Goal: Task Accomplishment & Management: Manage account settings

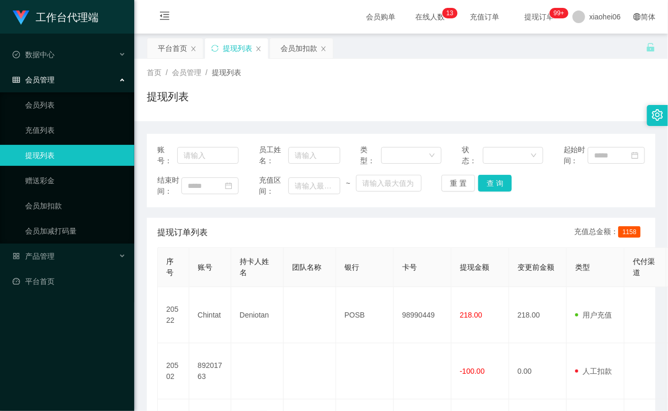
drag, startPoint x: 0, startPoint y: 0, endPoint x: 65, endPoint y: 154, distance: 167.3
click at [65, 154] on link "提现列表" at bounding box center [75, 155] width 101 height 21
drag, startPoint x: 65, startPoint y: 206, endPoint x: 142, endPoint y: 196, distance: 77.3
click at [65, 206] on link "会员加扣款" at bounding box center [75, 205] width 101 height 21
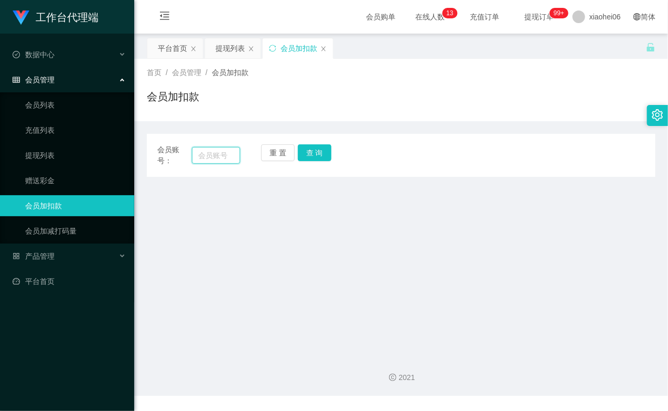
click at [219, 159] on input "text" at bounding box center [216, 155] width 48 height 17
paste input "chintat"
type input "chintat"
click at [315, 149] on button "查 询" at bounding box center [315, 152] width 34 height 17
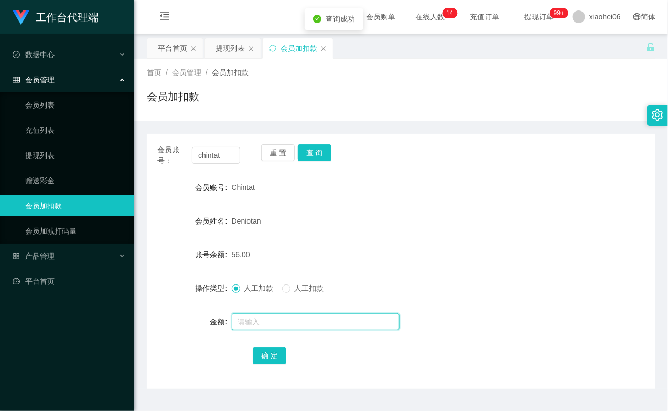
click at [297, 320] on input "text" at bounding box center [316, 321] width 168 height 17
type input "8"
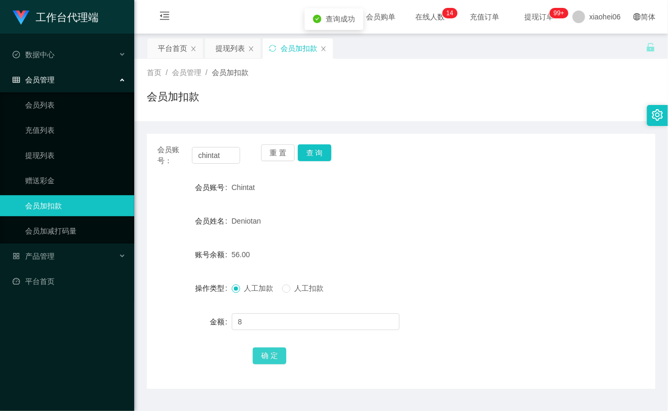
click at [266, 351] on button "确 定" at bounding box center [270, 355] width 34 height 17
drag, startPoint x: 391, startPoint y: 236, endPoint x: 416, endPoint y: 209, distance: 36.8
click at [397, 230] on form "会员账号 Chintat 会员姓名 Deniotan 账号余额 64.00 操作类型 人工加款 人工扣款 金额 确 定" at bounding box center [401, 271] width 509 height 189
click at [208, 158] on input "chintat" at bounding box center [216, 155] width 48 height 17
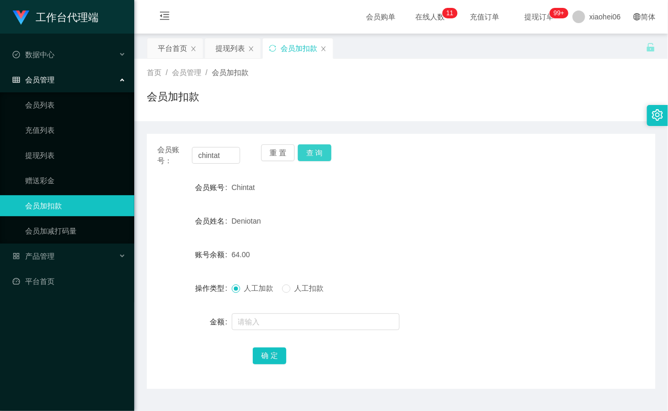
click at [321, 154] on button "查 询" at bounding box center [315, 152] width 34 height 17
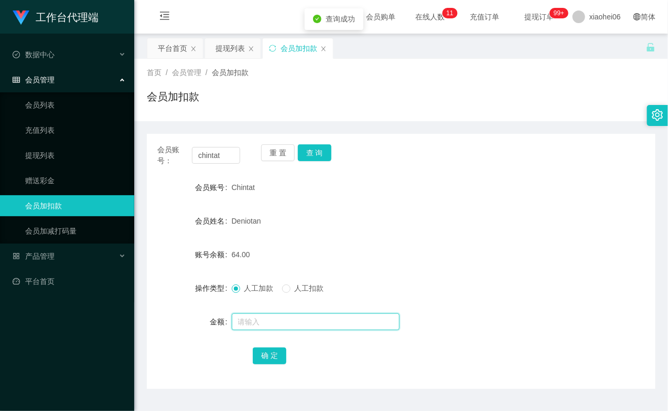
click at [268, 317] on input "text" at bounding box center [316, 321] width 168 height 17
type input "8"
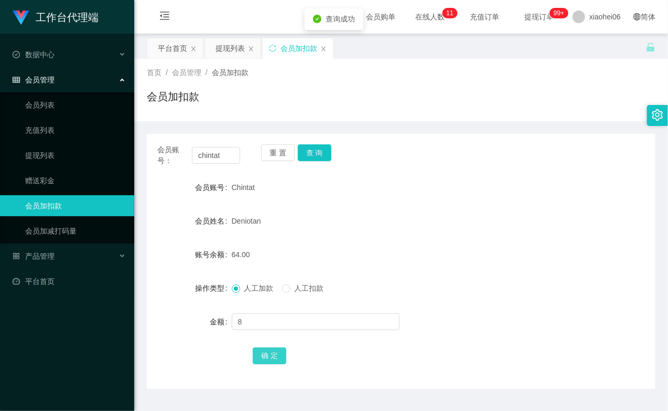
click at [266, 358] on button "确 定" at bounding box center [270, 355] width 34 height 17
click at [464, 224] on form "会员账号 Chintat 会员姓名 Deniotan 账号余额 72.00 操作类型 人工加款 人工扣款 金额 确 定" at bounding box center [401, 271] width 509 height 189
click at [229, 150] on input "chintat" at bounding box center [216, 155] width 48 height 17
click at [311, 150] on button "查 询" at bounding box center [315, 152] width 34 height 17
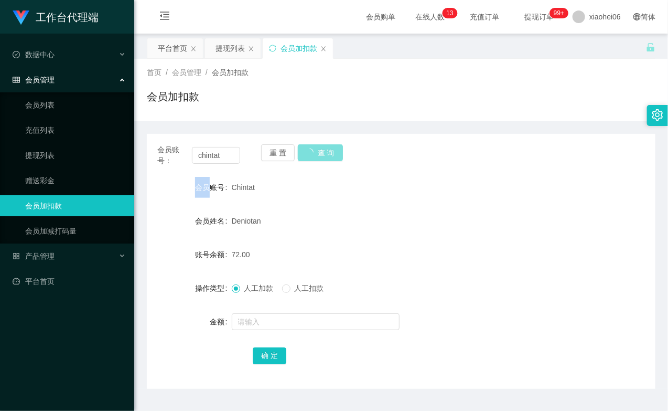
click at [311, 150] on div "重 置 查 询" at bounding box center [302, 155] width 83 height 22
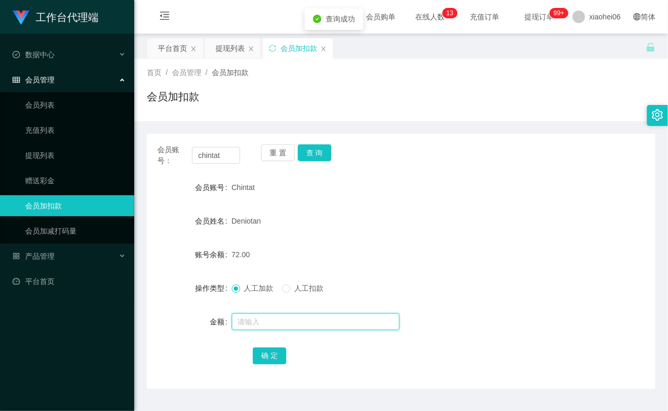
click at [294, 322] on input "text" at bounding box center [316, 321] width 168 height 17
type input "8"
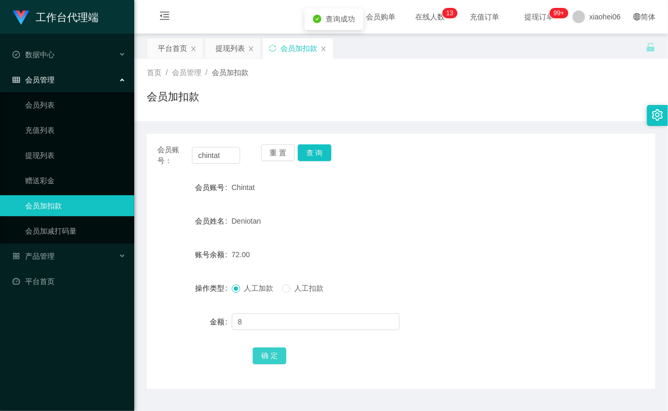
click at [275, 357] on button "确 定" at bounding box center [270, 355] width 34 height 17
drag, startPoint x: 404, startPoint y: 250, endPoint x: 276, endPoint y: 210, distance: 134.2
click at [403, 250] on div "80.00" at bounding box center [380, 254] width 297 height 21
click at [49, 146] on link "提现列表" at bounding box center [75, 155] width 101 height 21
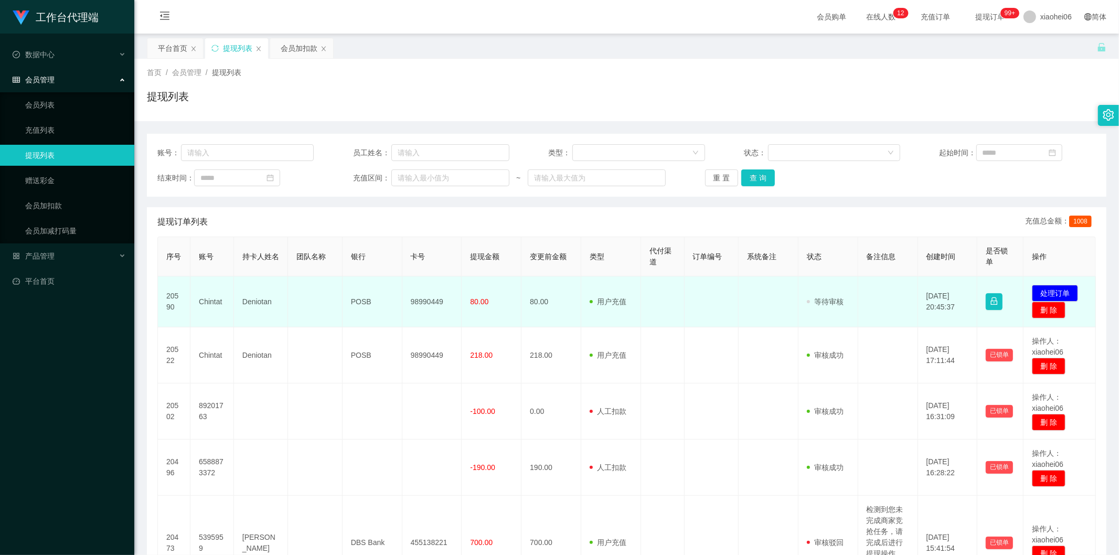
click at [207, 300] on td "Chintat" at bounding box center [212, 301] width 44 height 51
copy td "Chintat"
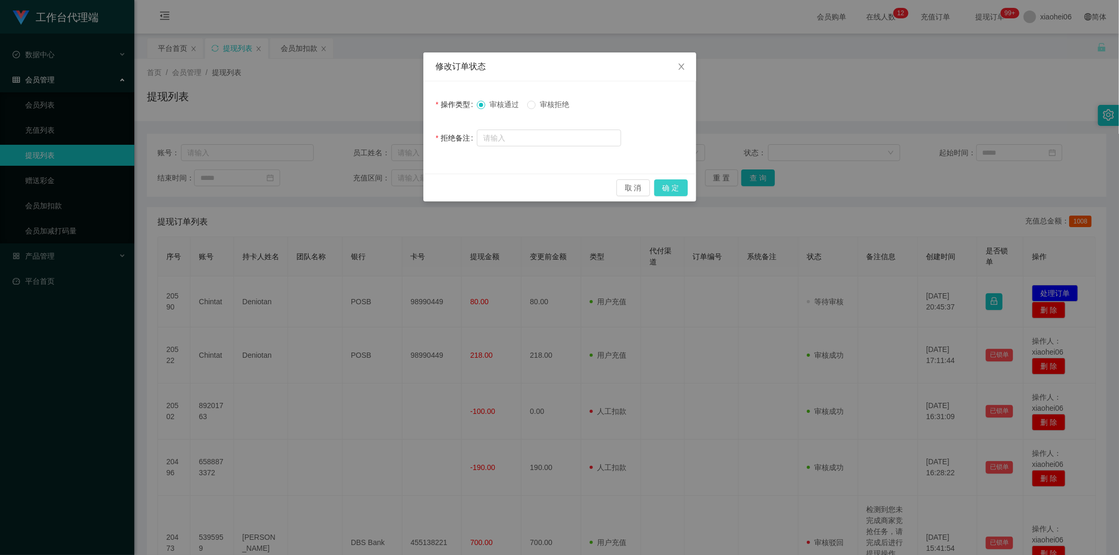
click at [674, 186] on button "确 定" at bounding box center [671, 187] width 34 height 17
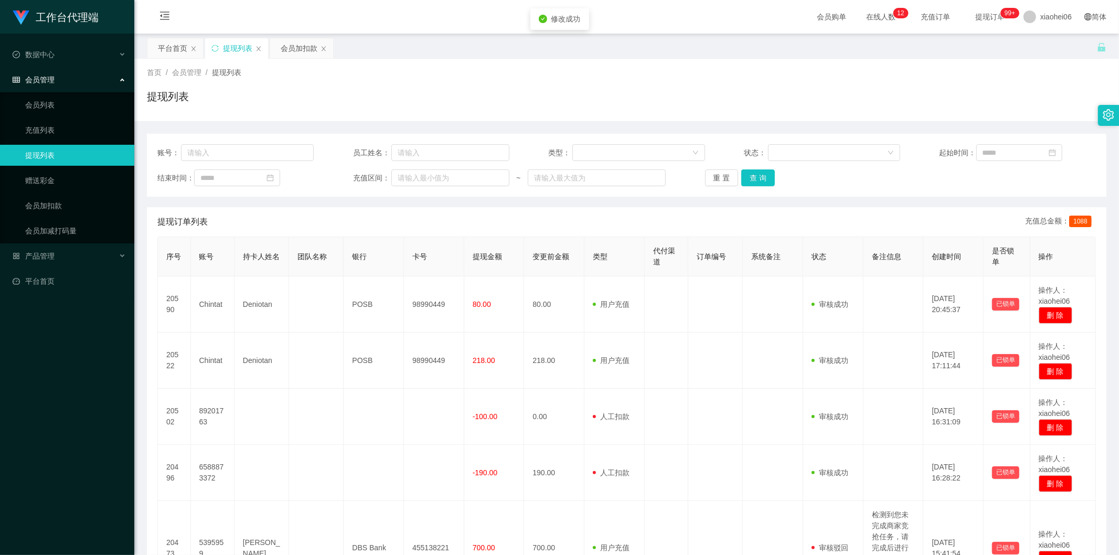
click at [716, 269] on th "订单编号" at bounding box center [715, 256] width 55 height 39
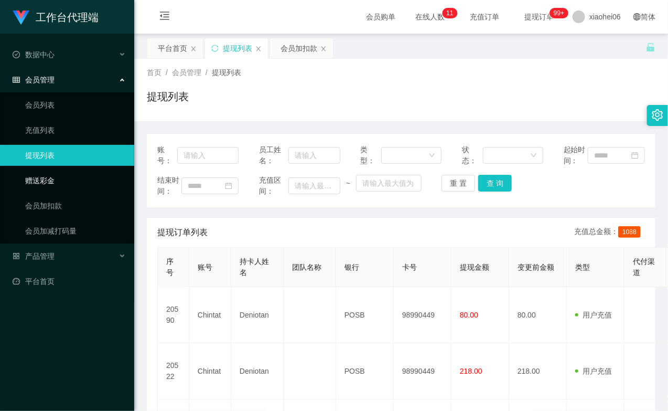
click at [53, 180] on link "赠送彩金" at bounding box center [75, 180] width 101 height 21
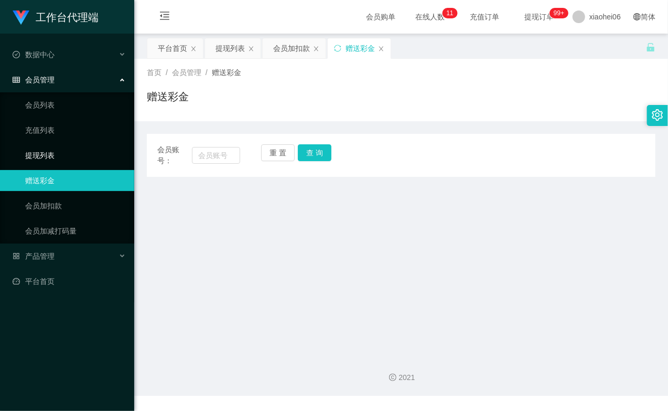
click at [50, 158] on link "提现列表" at bounding box center [75, 155] width 101 height 21
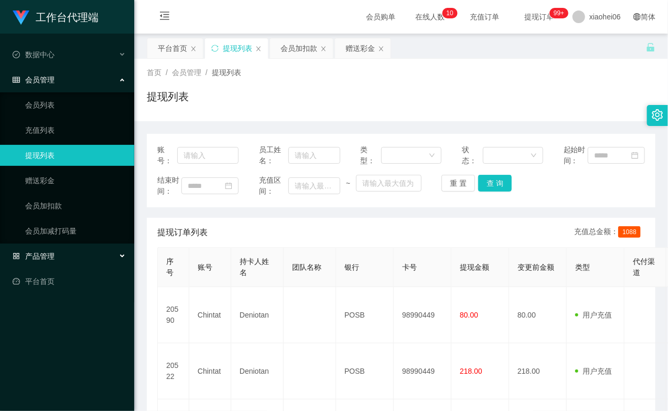
click at [71, 253] on div "产品管理" at bounding box center [67, 255] width 134 height 21
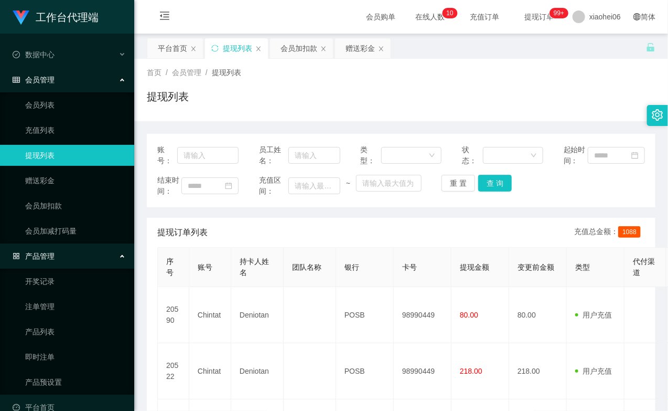
click at [71, 253] on div "产品管理" at bounding box center [67, 255] width 134 height 21
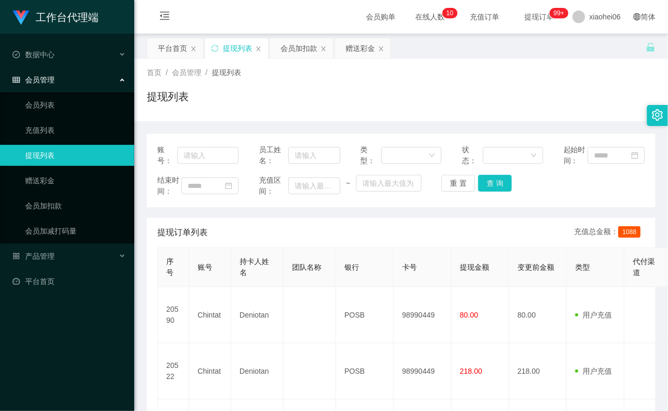
click at [47, 154] on link "提现列表" at bounding box center [75, 155] width 101 height 21
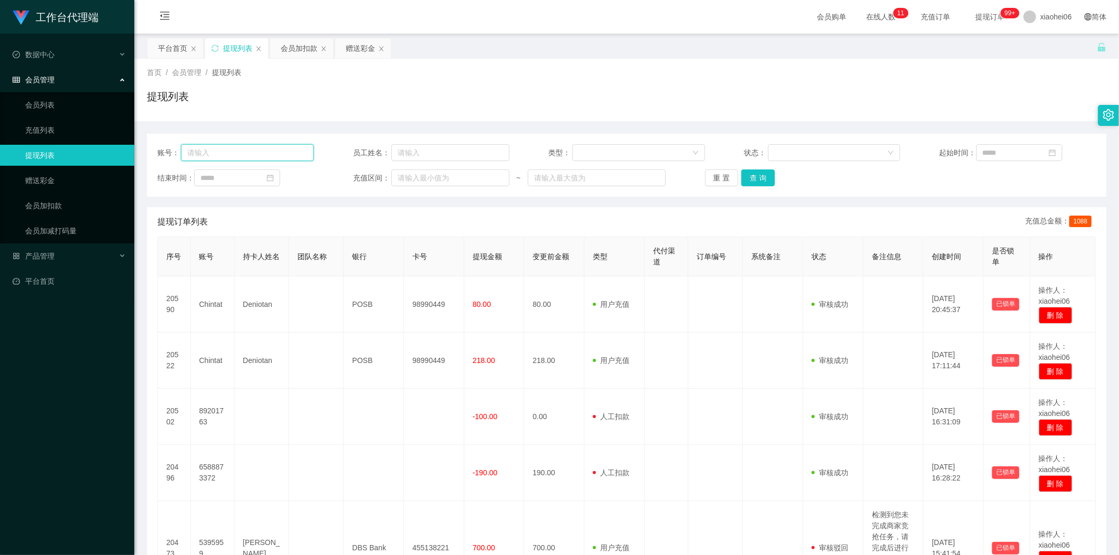
click at [236, 154] on input "text" at bounding box center [247, 152] width 133 height 17
paste input "chintat"
type input "chintat"
click at [668, 182] on div "重 置 查 询" at bounding box center [783, 177] width 156 height 17
click at [668, 179] on button "查 询" at bounding box center [758, 177] width 34 height 17
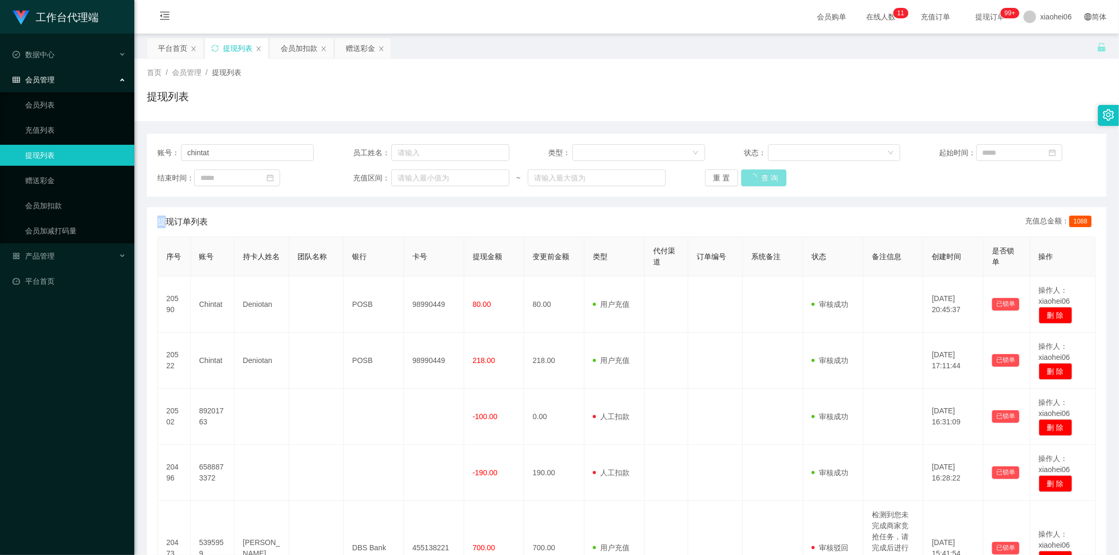
click at [668, 179] on div "重 置 查 询" at bounding box center [783, 177] width 156 height 17
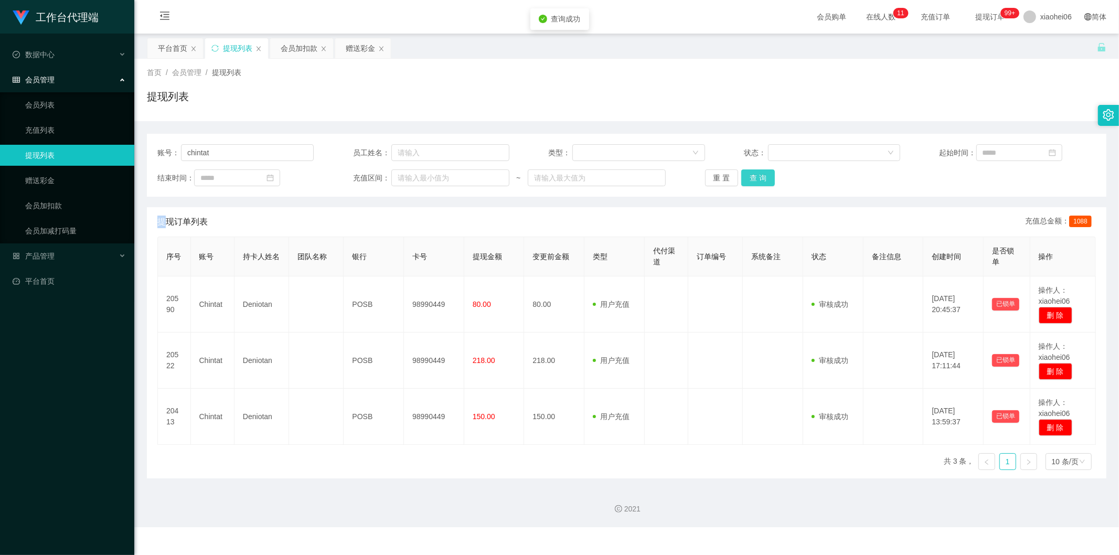
click at [668, 179] on button "查 询" at bounding box center [758, 177] width 34 height 17
click at [668, 142] on div "账号： chintat 员工姓名： 类型： 状态： 起始时间： 结束时间： 充值区间： ~ 重 置 查 询" at bounding box center [626, 165] width 959 height 63
click at [668, 152] on div at bounding box center [830, 153] width 113 height 16
click at [668, 188] on li "审核成功" at bounding box center [830, 189] width 132 height 17
click at [612, 260] on th "类型" at bounding box center [614, 256] width 60 height 39
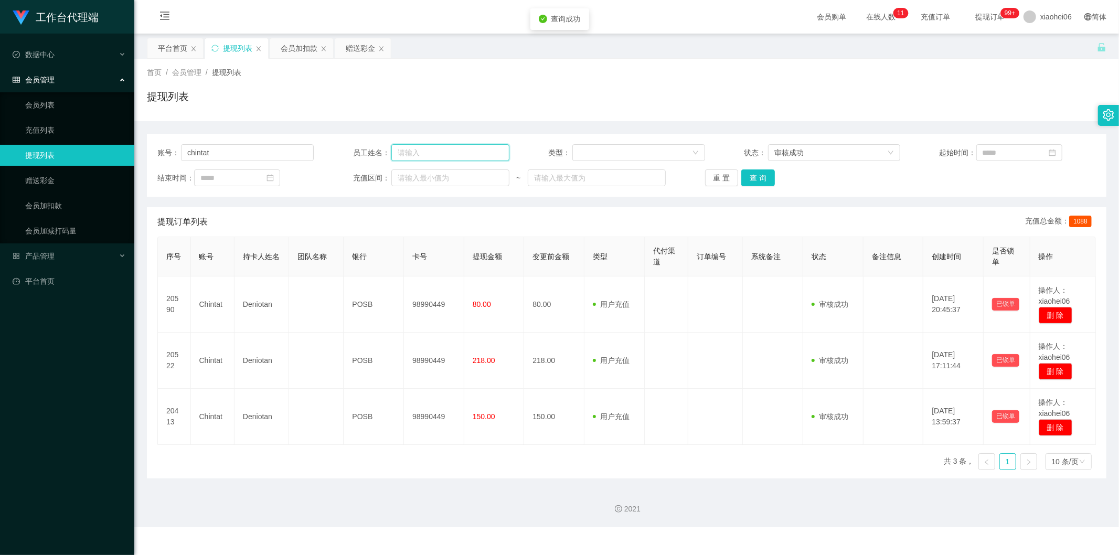
click at [444, 155] on input "text" at bounding box center [450, 152] width 118 height 17
type input "4"
